Goal: Information Seeking & Learning: Learn about a topic

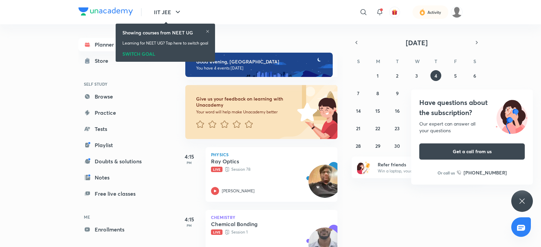
scroll to position [27, 0]
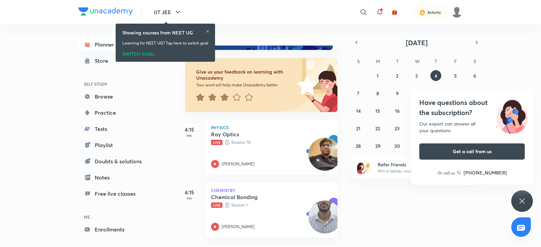
click at [148, 53] on div "SWITCH GOAL" at bounding box center [165, 52] width 86 height 7
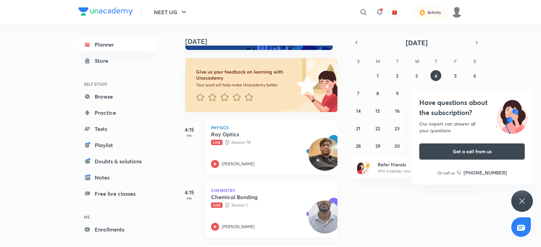
click at [216, 162] on icon at bounding box center [215, 164] width 8 height 8
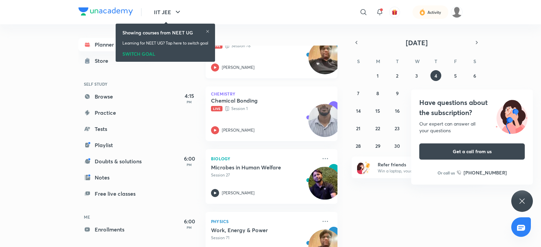
scroll to position [124, 0]
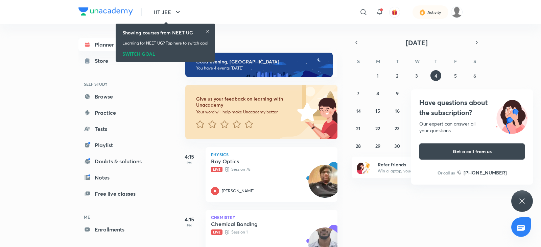
click at [143, 51] on div "SWITCH GOAL" at bounding box center [165, 52] width 86 height 7
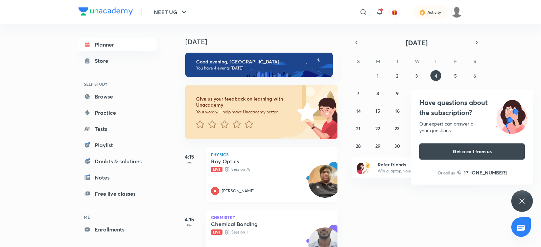
scroll to position [46, 0]
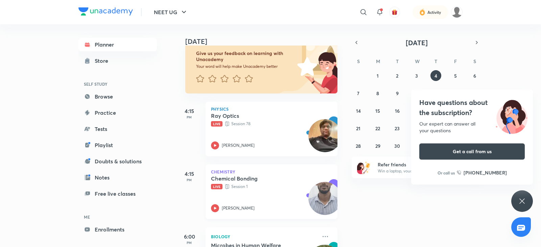
click at [215, 208] on icon at bounding box center [215, 208] width 2 height 2
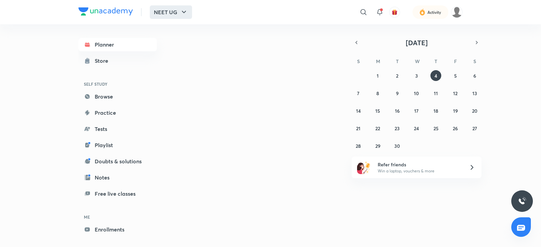
click at [182, 16] on icon "button" at bounding box center [184, 12] width 8 height 8
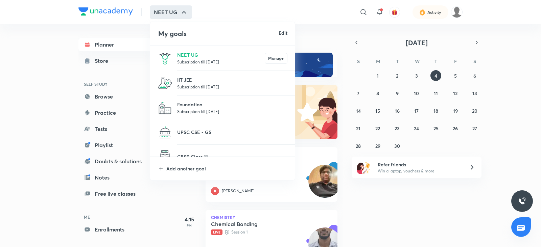
click at [189, 78] on p "IIT JEE" at bounding box center [232, 79] width 110 height 7
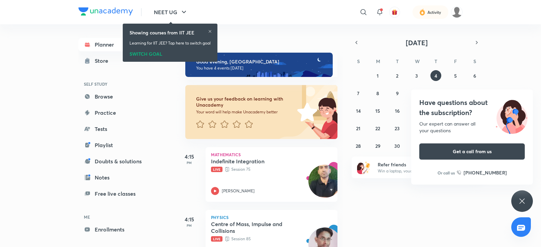
click at [154, 51] on div "SWITCH GOAL" at bounding box center [169, 52] width 81 height 7
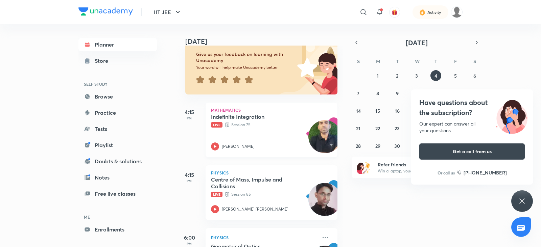
scroll to position [46, 0]
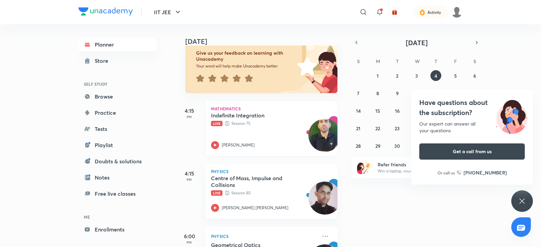
click at [212, 145] on icon at bounding box center [215, 145] width 8 height 8
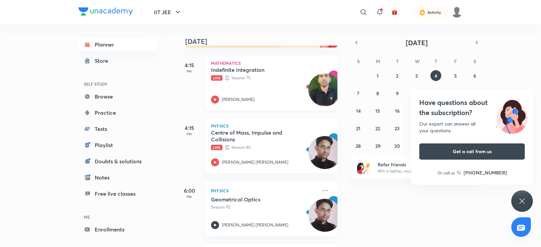
scroll to position [92, 0]
click at [222, 161] on p "Santosh Kumar Kushwaha" at bounding box center [255, 162] width 67 height 6
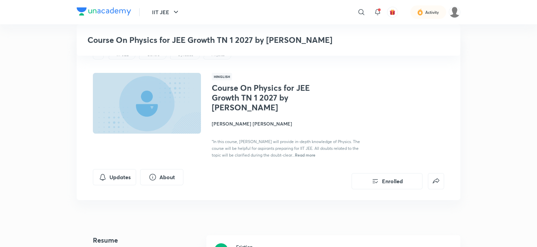
scroll to position [216, 0]
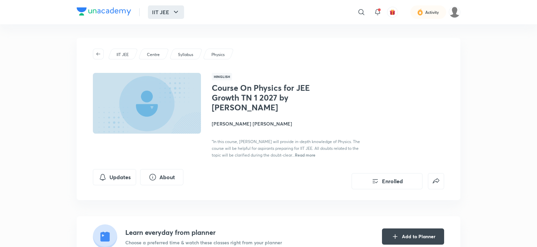
click at [176, 13] on icon "button" at bounding box center [176, 12] width 8 height 8
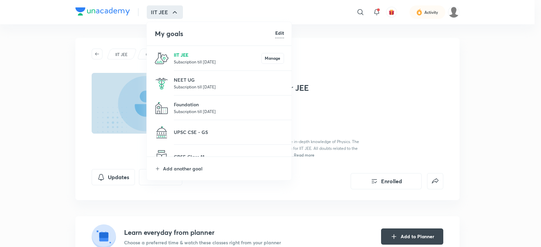
click at [193, 54] on p "IIT JEE" at bounding box center [218, 54] width 88 height 7
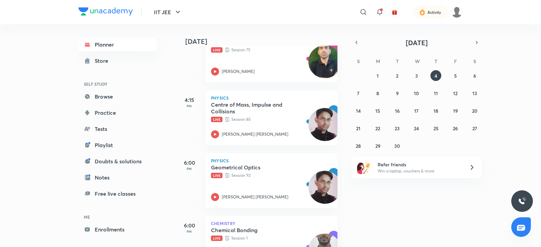
scroll to position [120, 0]
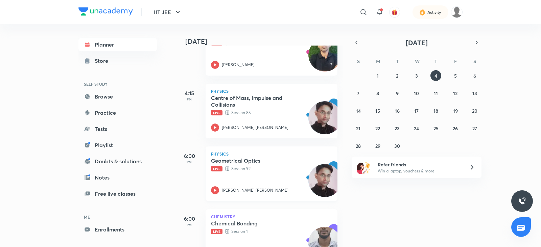
click at [214, 190] on icon at bounding box center [215, 190] width 8 height 8
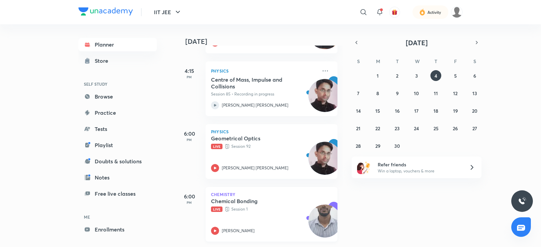
click at [214, 230] on icon at bounding box center [215, 231] width 2 height 2
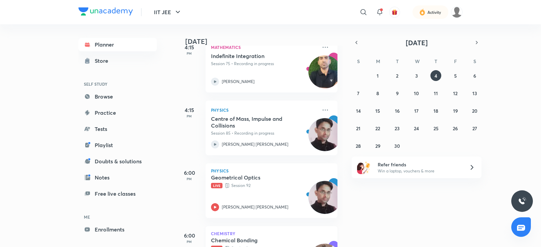
scroll to position [155, 0]
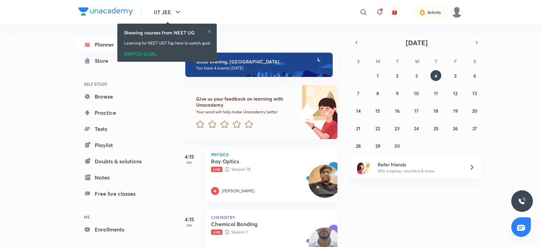
click at [134, 53] on div "SWITCH GOAL" at bounding box center [167, 52] width 86 height 7
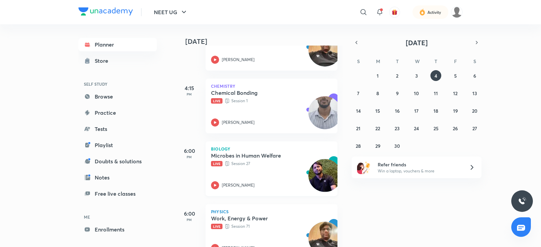
scroll to position [155, 0]
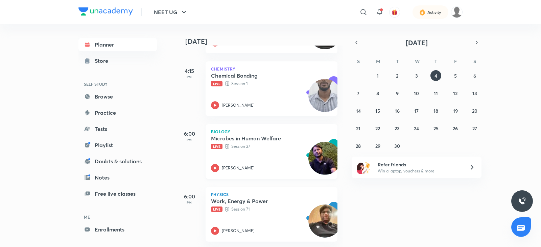
click at [213, 164] on icon at bounding box center [215, 168] width 8 height 8
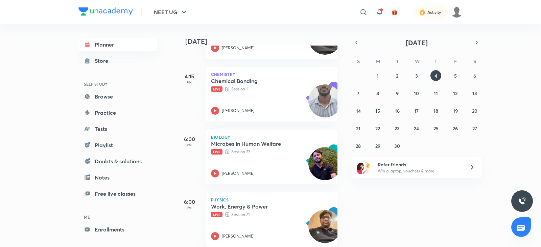
scroll to position [155, 0]
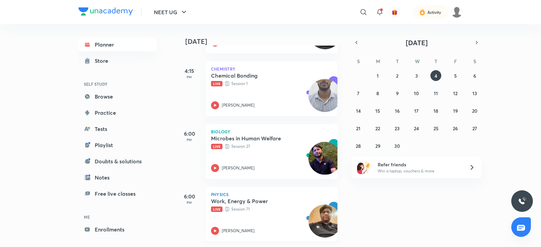
click at [217, 227] on icon at bounding box center [215, 231] width 8 height 8
